Goal: Go to known website: Go to known website

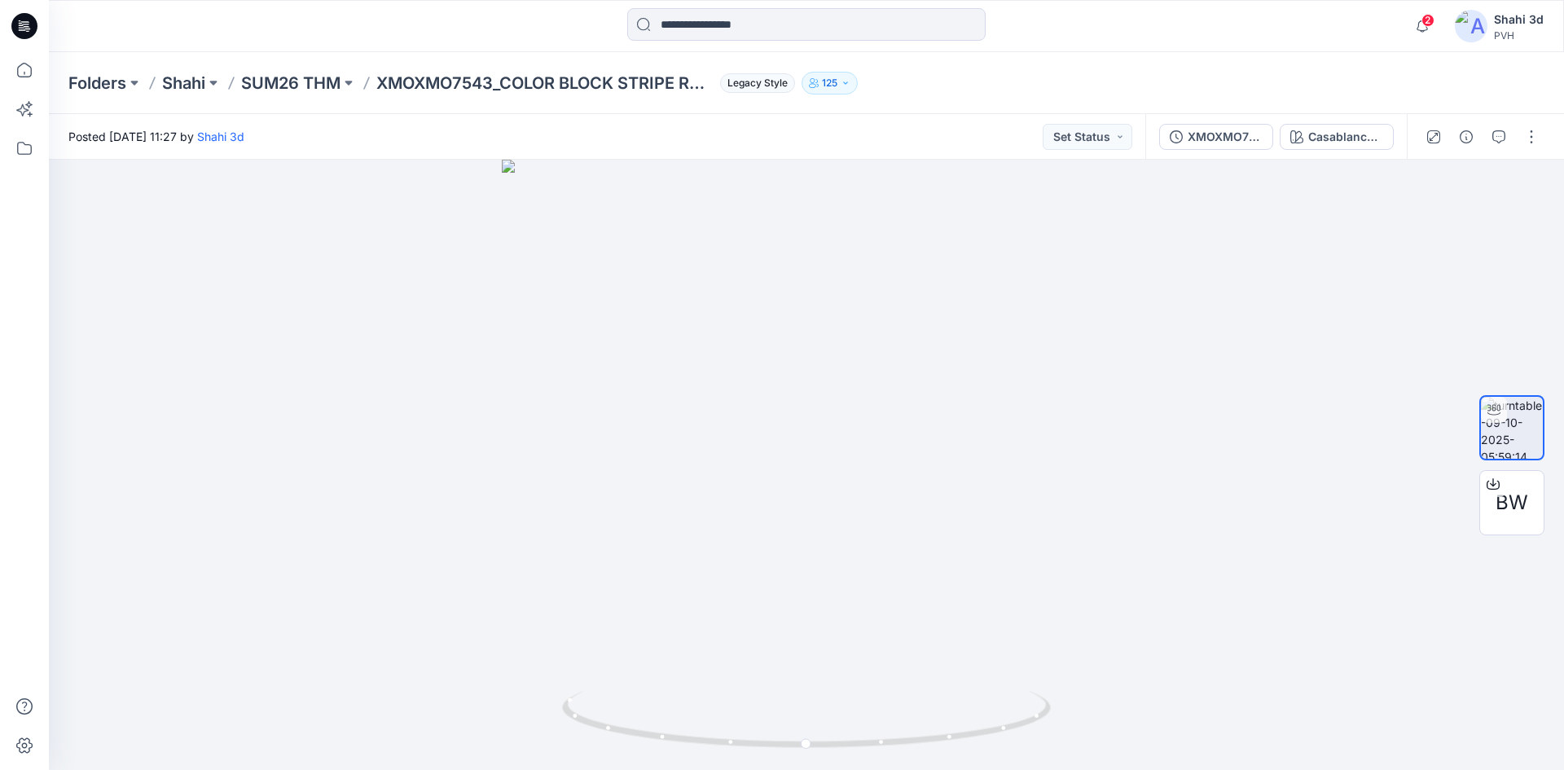
click at [21, 24] on icon at bounding box center [20, 23] width 3 height 1
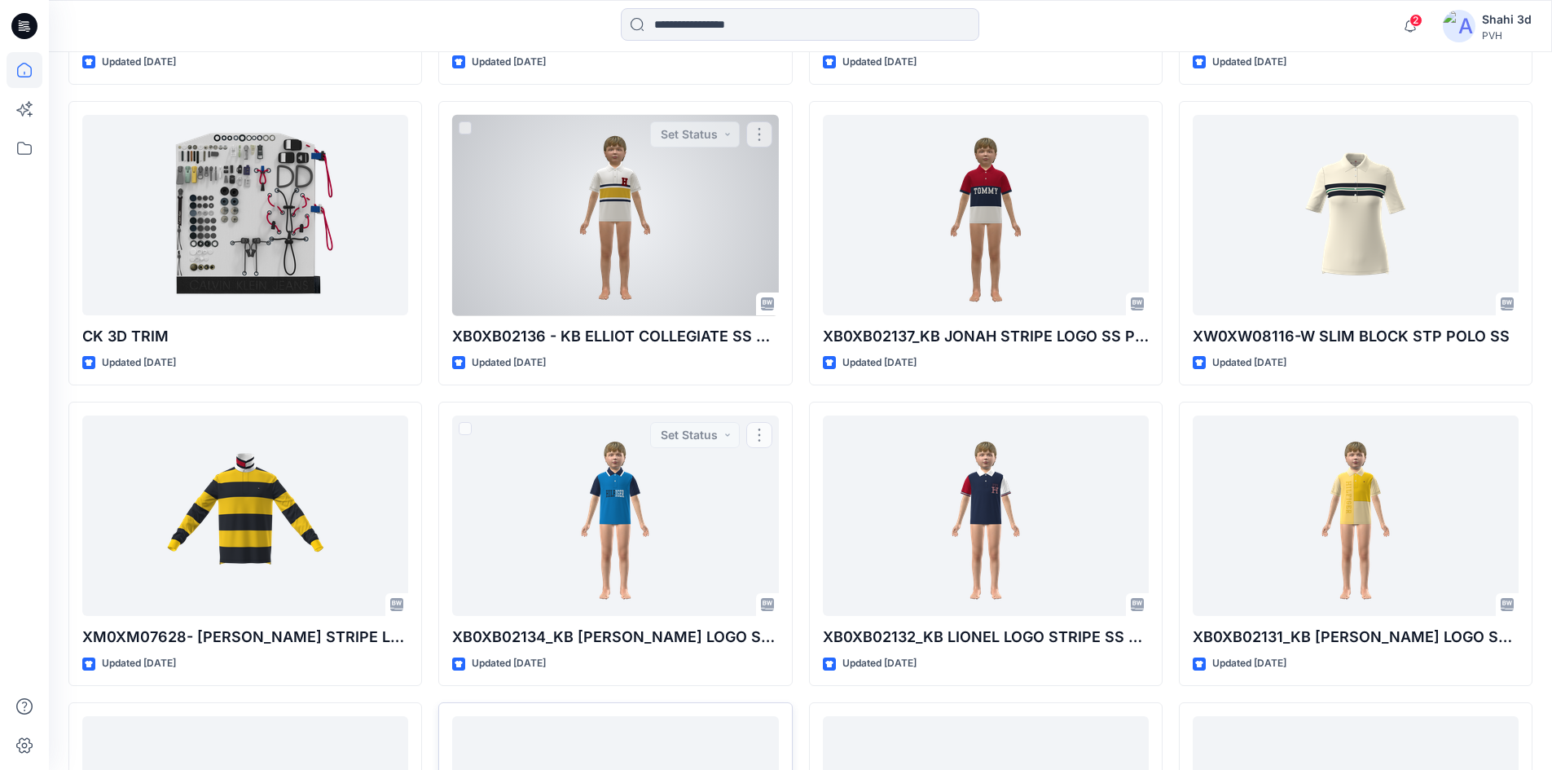
scroll to position [1865, 0]
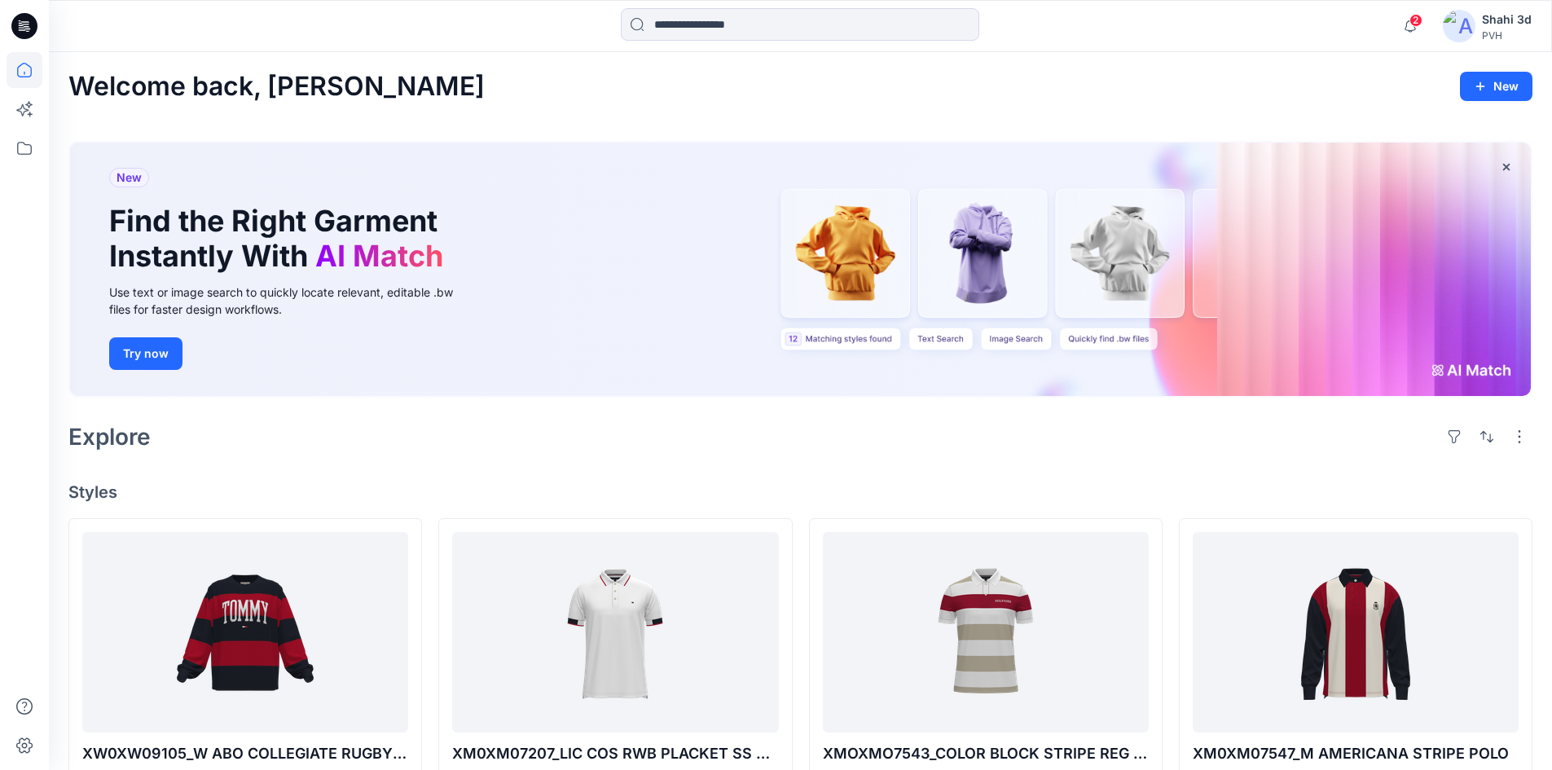
scroll to position [1213, 0]
